Goal: Transaction & Acquisition: Subscribe to service/newsletter

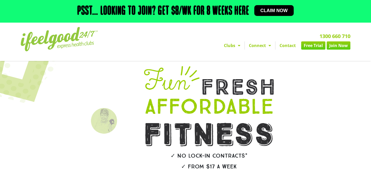
click at [349, 101] on section at bounding box center [186, 133] width 366 height 138
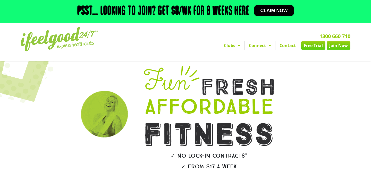
click at [268, 9] on span "Claim now" at bounding box center [273, 10] width 27 height 5
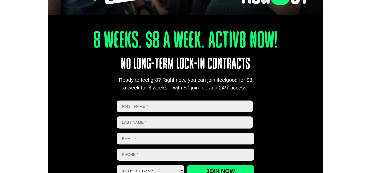
scroll to position [46, 0]
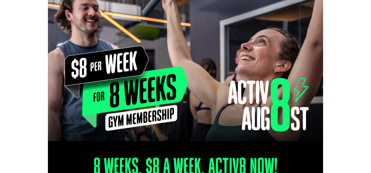
drag, startPoint x: 155, startPoint y: 31, endPoint x: 152, endPoint y: 4, distance: 27.7
click at [0, 0] on div at bounding box center [185, 58] width 371 height 165
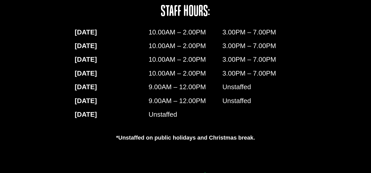
scroll to position [937, 0]
